Goal: Task Accomplishment & Management: Manage account settings

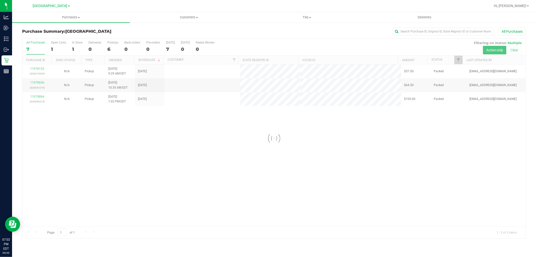
click at [396, 159] on div at bounding box center [274, 138] width 504 height 199
click at [311, 18] on span "Tills" at bounding box center [306, 17] width 117 height 5
click at [275, 29] on span "Manage tills" at bounding box center [265, 30] width 34 height 4
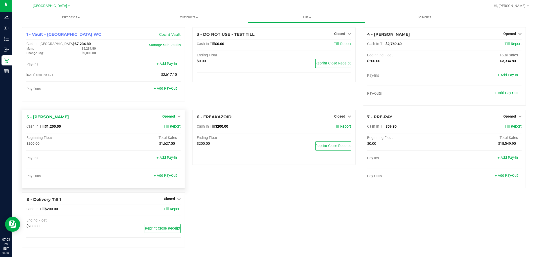
click at [175, 116] on span "Opened" at bounding box center [168, 116] width 13 height 4
click at [172, 128] on link "Close Till" at bounding box center [170, 127] width 14 height 4
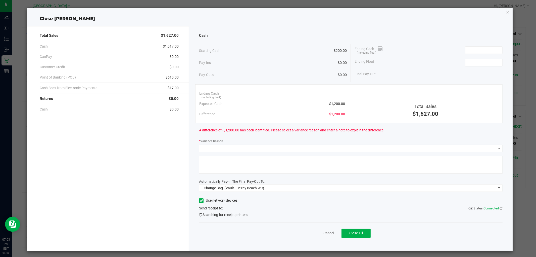
drag, startPoint x: 481, startPoint y: 62, endPoint x: 482, endPoint y: 69, distance: 7.2
click at [481, 70] on div "Ending Cash (including float) Ending Float Final Pay-Out" at bounding box center [427, 61] width 152 height 35
type input "$200.00"
click at [479, 52] on input at bounding box center [484, 50] width 37 height 7
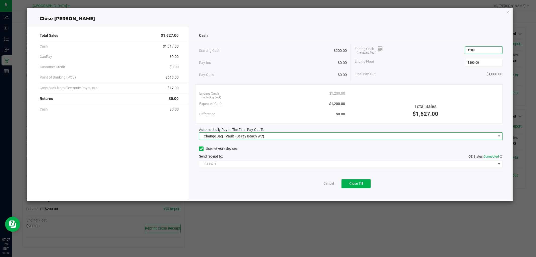
type input "$1,200.00"
click at [321, 133] on span "Change Bag (Vault - Delray Beach WC)" at bounding box center [347, 136] width 297 height 7
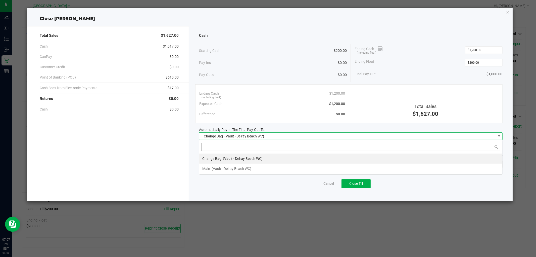
scroll to position [8, 304]
click at [250, 167] on span "(Vault - Delray Beach WC)" at bounding box center [232, 168] width 40 height 4
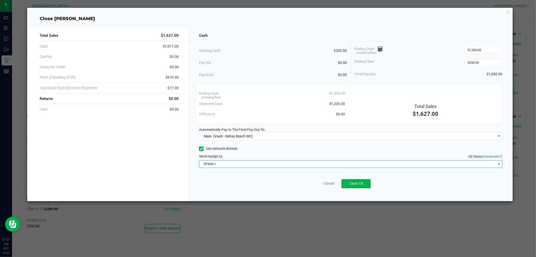
click at [250, 162] on span "EPSON-1" at bounding box center [347, 163] width 297 height 7
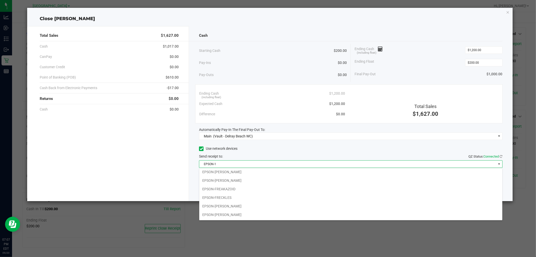
scroll to position [35, 0]
click at [250, 187] on li "EPSON-[PERSON_NAME]" at bounding box center [350, 189] width 303 height 9
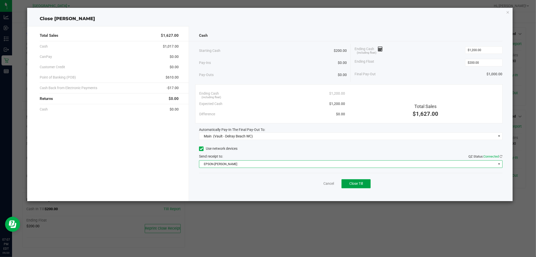
click at [358, 184] on span "Close Till" at bounding box center [357, 183] width 14 height 4
